Goal: Information Seeking & Learning: Learn about a topic

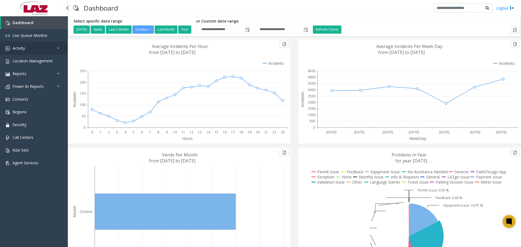
click at [49, 52] on link "Activity" at bounding box center [34, 48] width 68 height 13
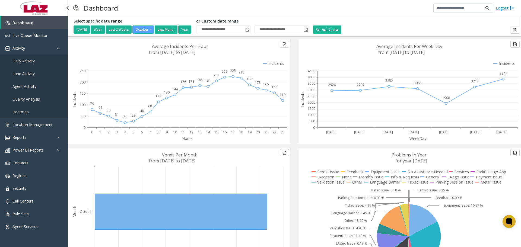
click at [33, 60] on span "Daily Activity" at bounding box center [23, 60] width 22 height 5
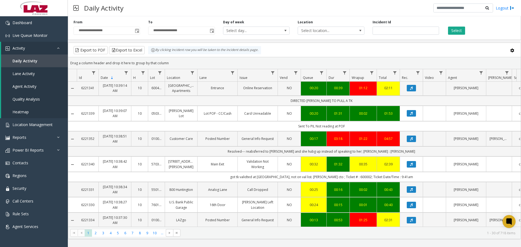
scroll to position [380, 0]
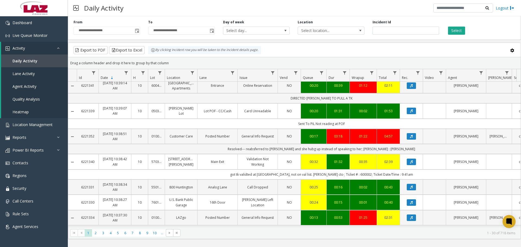
click at [151, 141] on td "010016" at bounding box center [156, 136] width 17 height 15
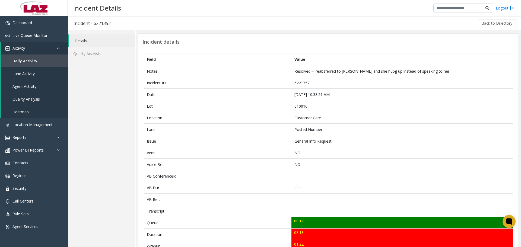
click at [118, 96] on div "Details Quality Analysis" at bounding box center [102, 223] width 68 height 386
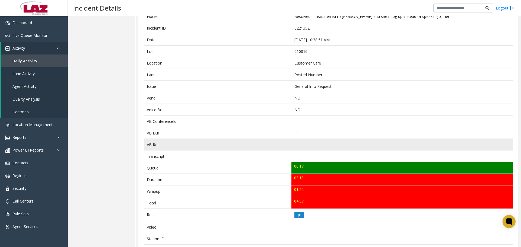
scroll to position [163, 0]
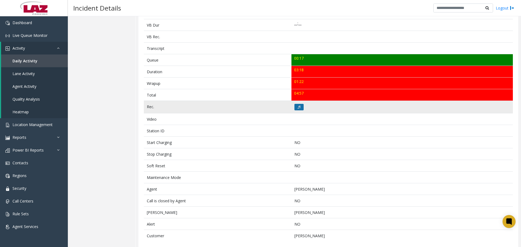
click at [298, 108] on icon at bounding box center [299, 107] width 3 height 3
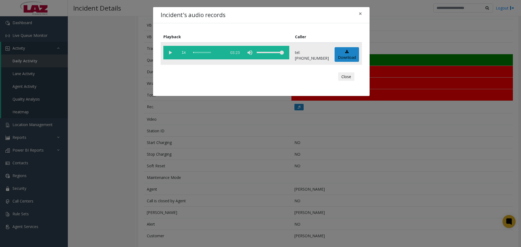
click at [167, 53] on vg-play-pause at bounding box center [170, 53] width 14 height 14
drag, startPoint x: 287, startPoint y: 53, endPoint x: 279, endPoint y: 55, distance: 8.0
click at [279, 55] on div "volume level" at bounding box center [270, 53] width 27 height 14
click at [199, 53] on div "scrub bar" at bounding box center [208, 53] width 31 height 14
drag, startPoint x: 276, startPoint y: 52, endPoint x: 278, endPoint y: 56, distance: 4.0
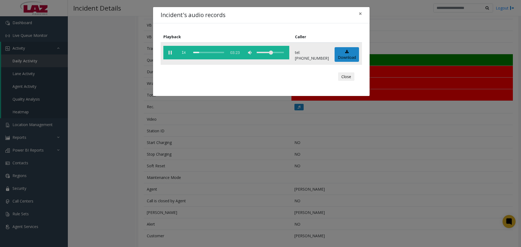
click at [278, 56] on div "volume level" at bounding box center [270, 53] width 27 height 14
click at [204, 52] on div "scrub bar" at bounding box center [208, 53] width 31 height 14
click at [196, 51] on div "scrub bar" at bounding box center [208, 53] width 31 height 14
click at [211, 53] on div "scrub bar" at bounding box center [208, 53] width 31 height 14
click at [221, 53] on div "scrub bar" at bounding box center [208, 53] width 31 height 14
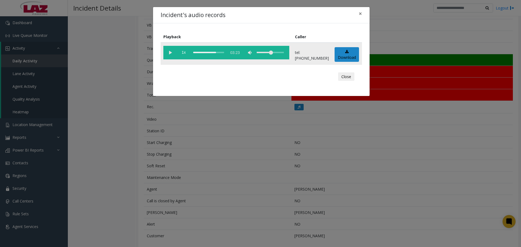
click at [224, 53] on div "scrub bar" at bounding box center [208, 53] width 31 height 14
click at [346, 75] on button "Close" at bounding box center [346, 76] width 16 height 9
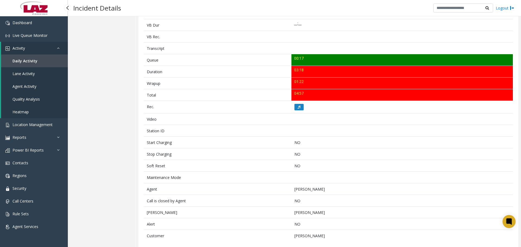
click at [19, 64] on link "Daily Activity" at bounding box center [34, 61] width 67 height 13
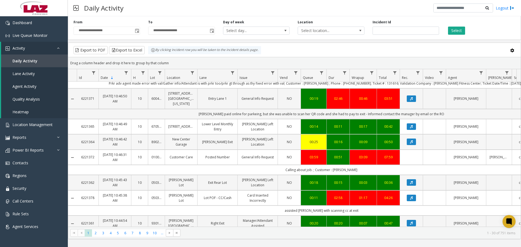
scroll to position [488, 0]
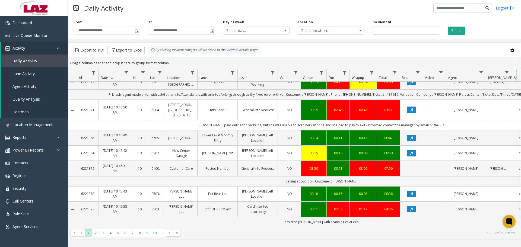
click at [460, 166] on link "[PERSON_NAME]" at bounding box center [465, 168] width 33 height 5
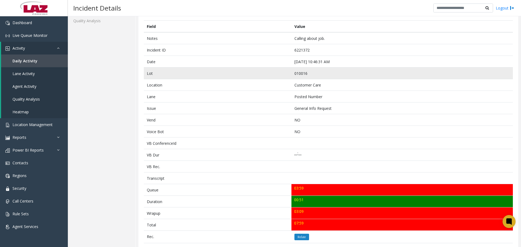
scroll to position [169, 0]
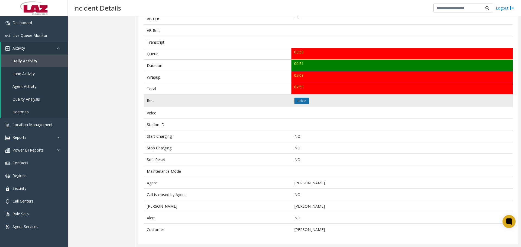
click at [298, 102] on icon "Relate" at bounding box center [302, 100] width 8 height 3
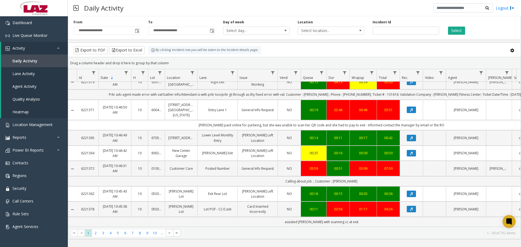
scroll to position [490, 0]
click at [96, 234] on span "2" at bounding box center [95, 233] width 7 height 7
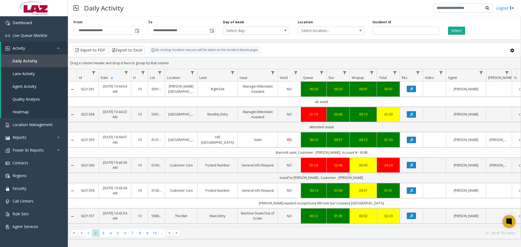
click at [511, 46] on kendo-grid-toolbar "Export to PDF Export to Excel By clicking Incident row you will be taken to the…" at bounding box center [294, 50] width 453 height 14
click at [511, 49] on span at bounding box center [512, 50] width 6 height 6
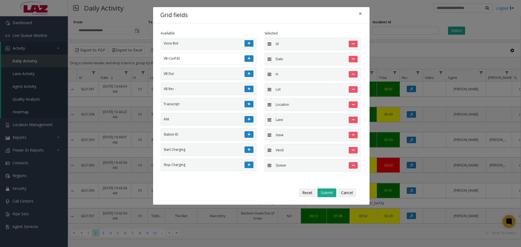
scroll to position [109, 0]
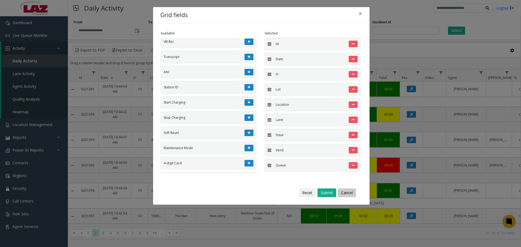
click at [340, 191] on button "Cancel" at bounding box center [347, 193] width 18 height 9
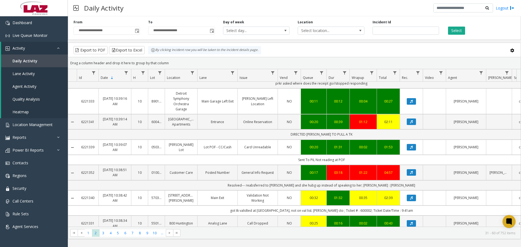
scroll to position [461, 0]
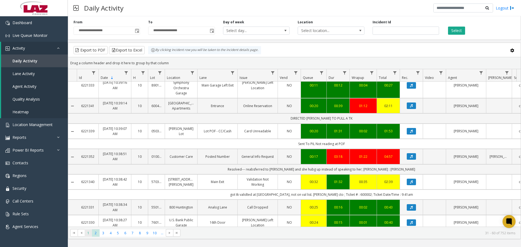
click at [89, 234] on span "1" at bounding box center [88, 233] width 7 height 7
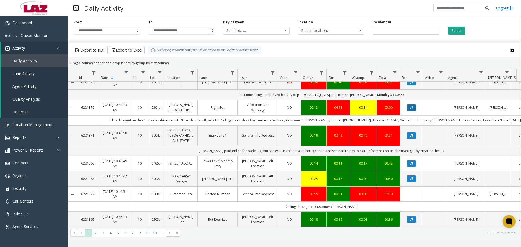
scroll to position [485, 0]
